Goal: Transaction & Acquisition: Subscribe to service/newsletter

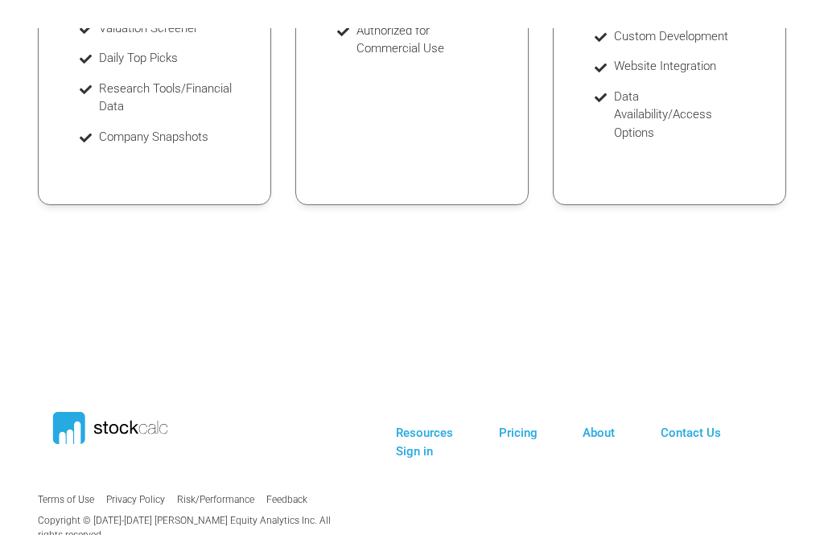
scroll to position [744, 0]
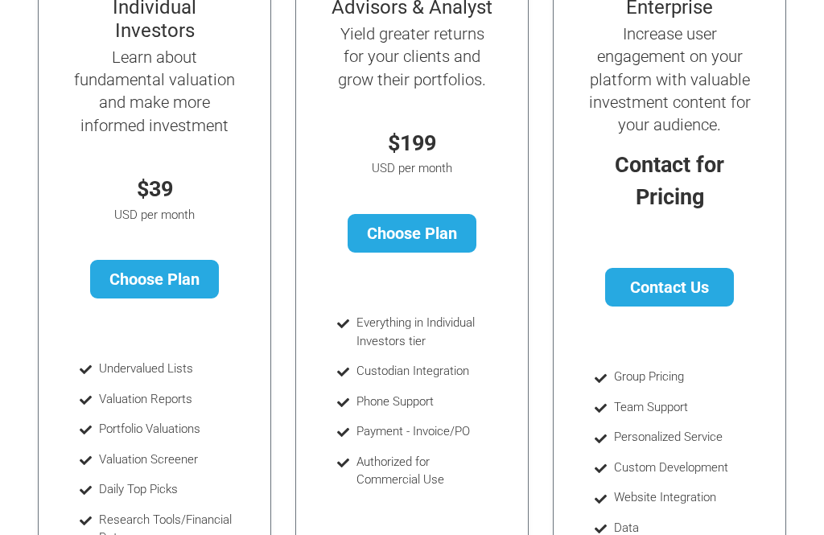
click at [788, 265] on div "Individual Investors Learn about fundamental valuation and make more informed i…" at bounding box center [412, 303] width 772 height 668
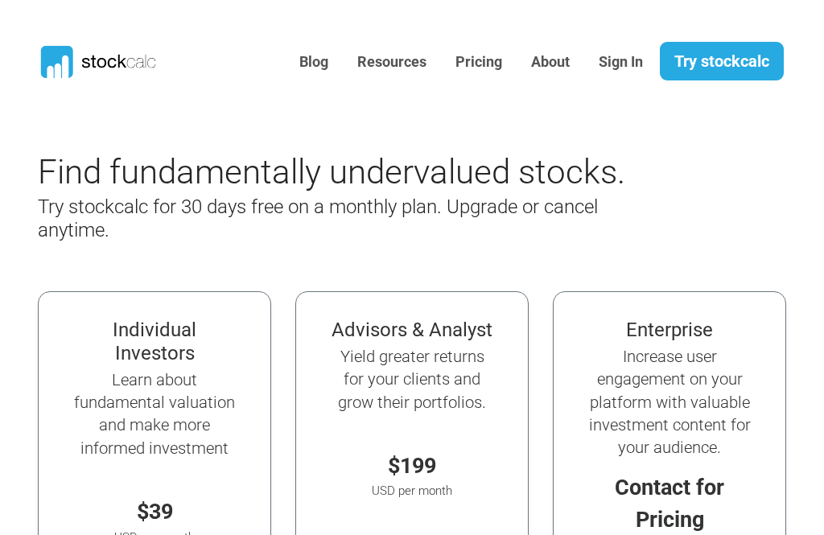
scroll to position [0, 0]
click at [738, 67] on link "Try stockcalc" at bounding box center [722, 61] width 124 height 39
click at [742, 64] on link "Try stockcalc" at bounding box center [722, 61] width 124 height 39
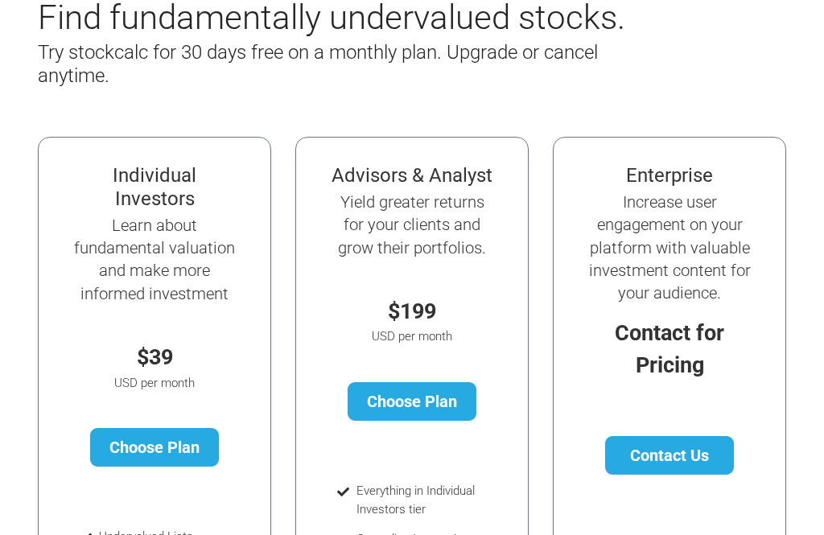
scroll to position [154, 0]
click at [170, 453] on link "Choose Plan" at bounding box center [155, 447] width 130 height 39
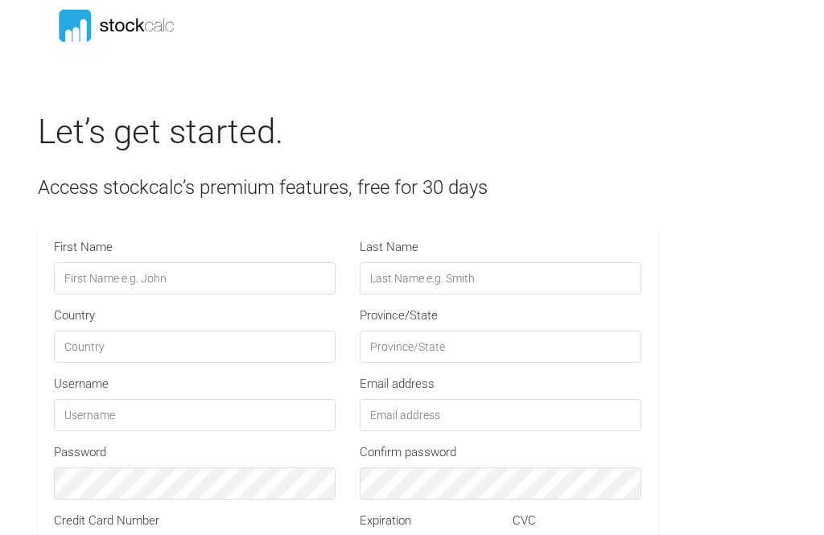
type input "STOCKCALC30"
